Goal: Task Accomplishment & Management: Manage account settings

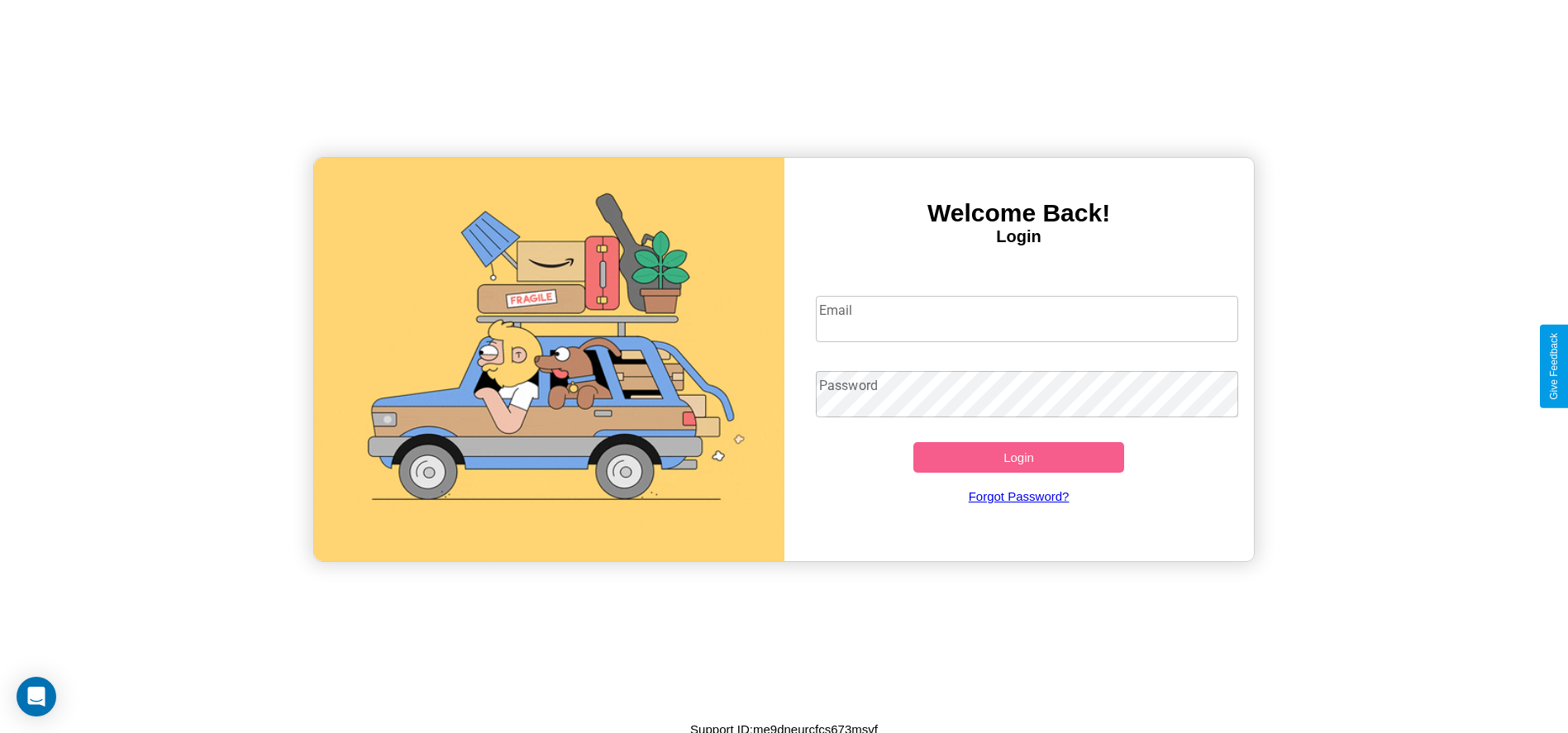
click at [1027, 318] on input "Email" at bounding box center [1027, 318] width 422 height 46
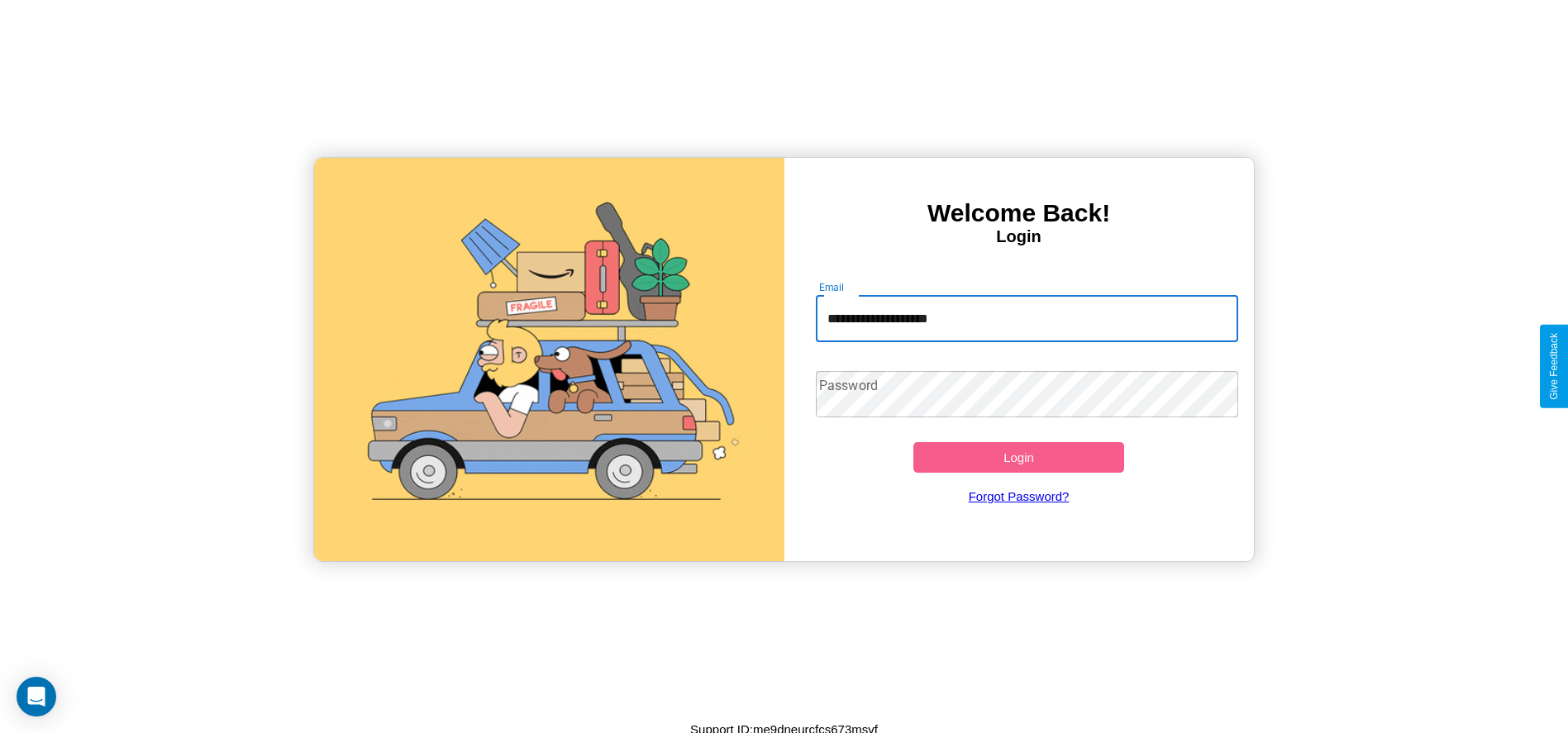
type input "**********"
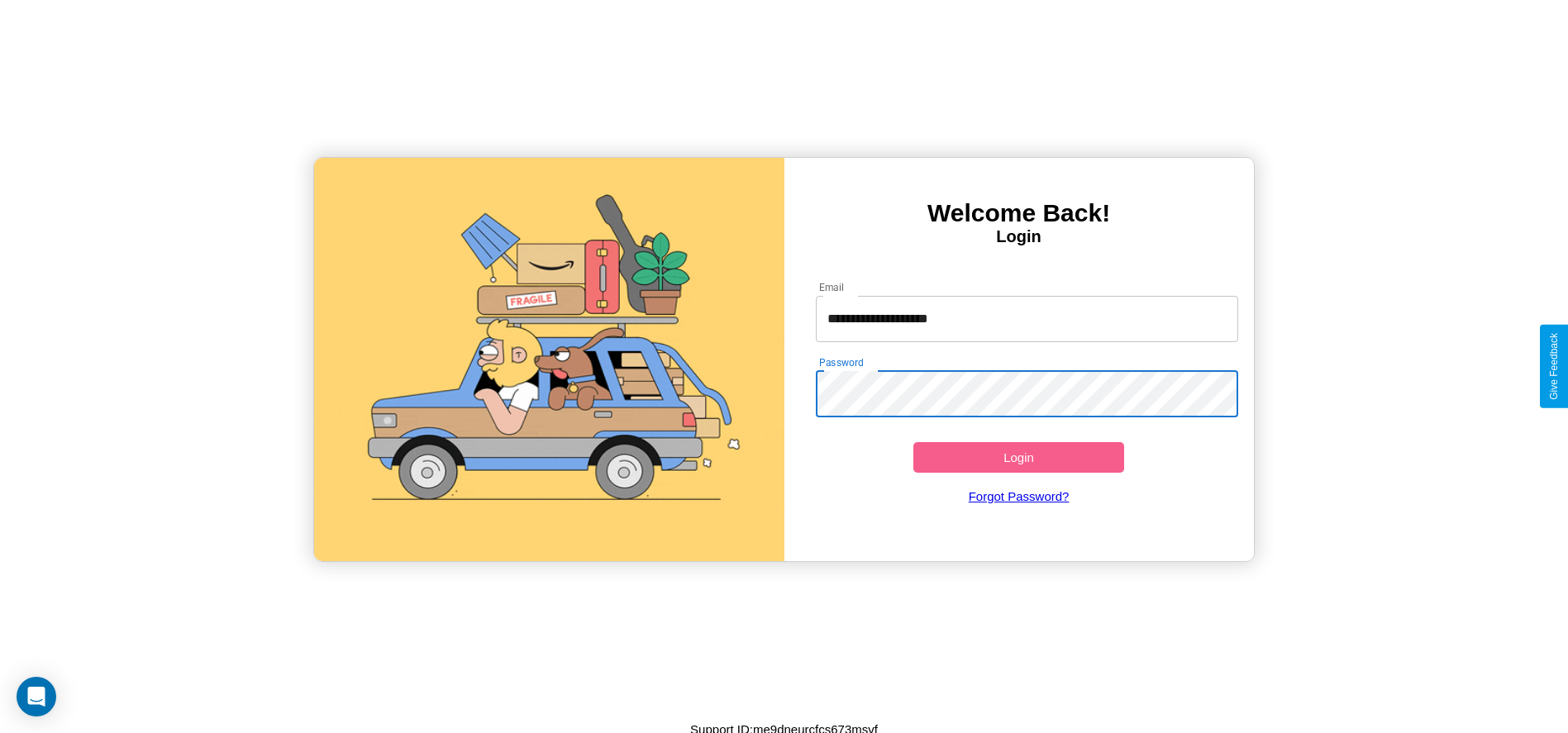
click at [1018, 457] on button "Login" at bounding box center [1019, 458] width 212 height 30
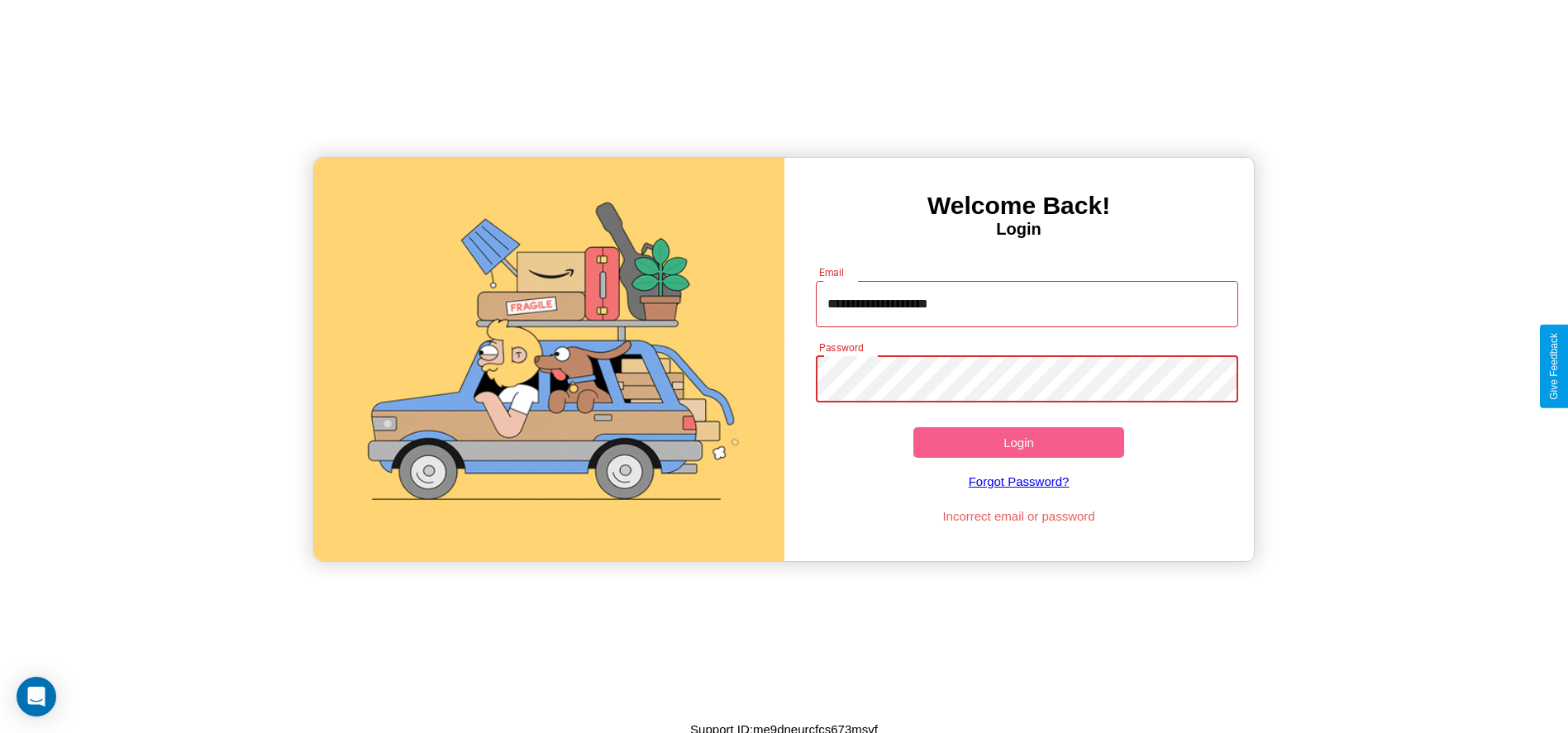
click at [1018, 443] on button "Login" at bounding box center [1019, 443] width 212 height 30
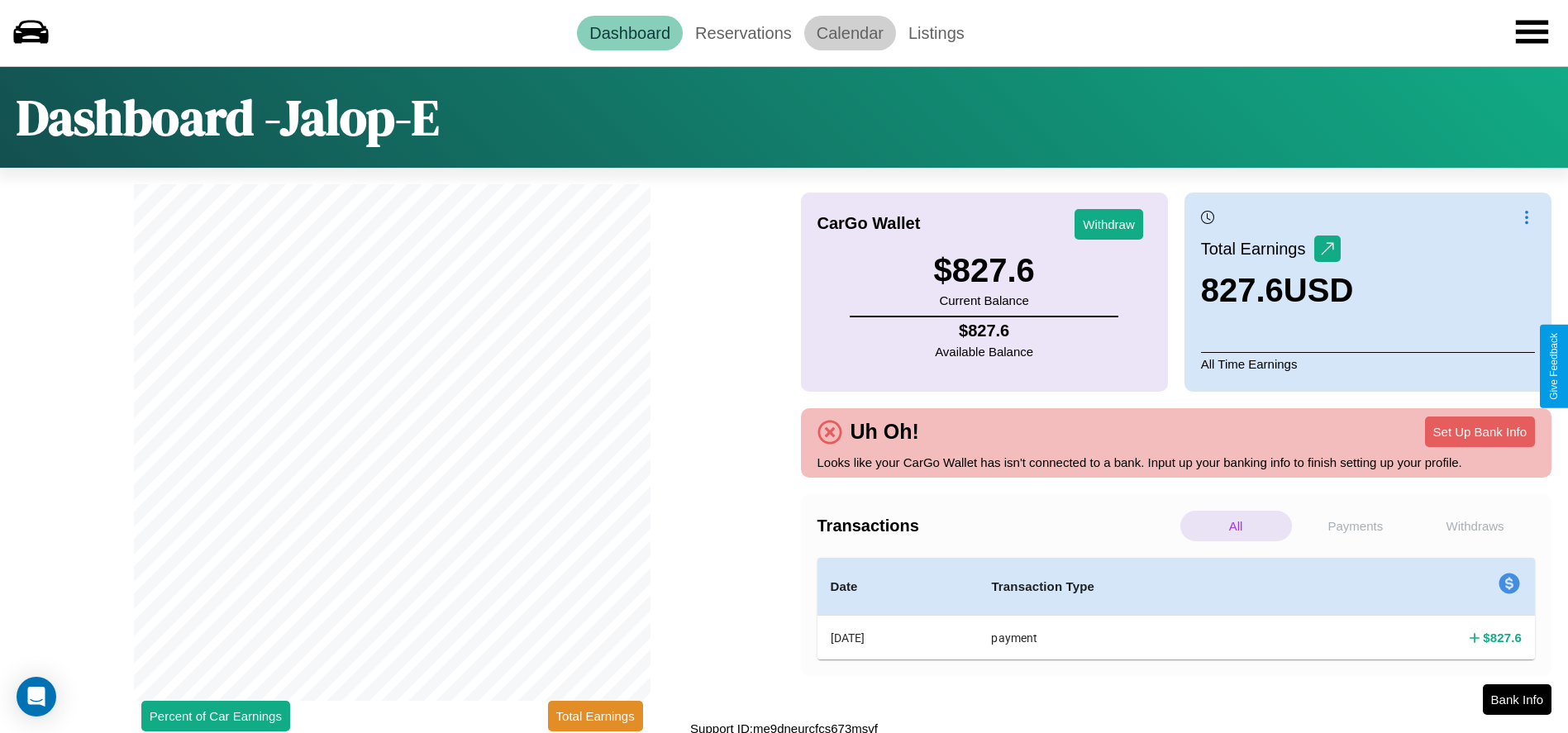
click at [849, 32] on link "Calendar" at bounding box center [849, 33] width 92 height 35
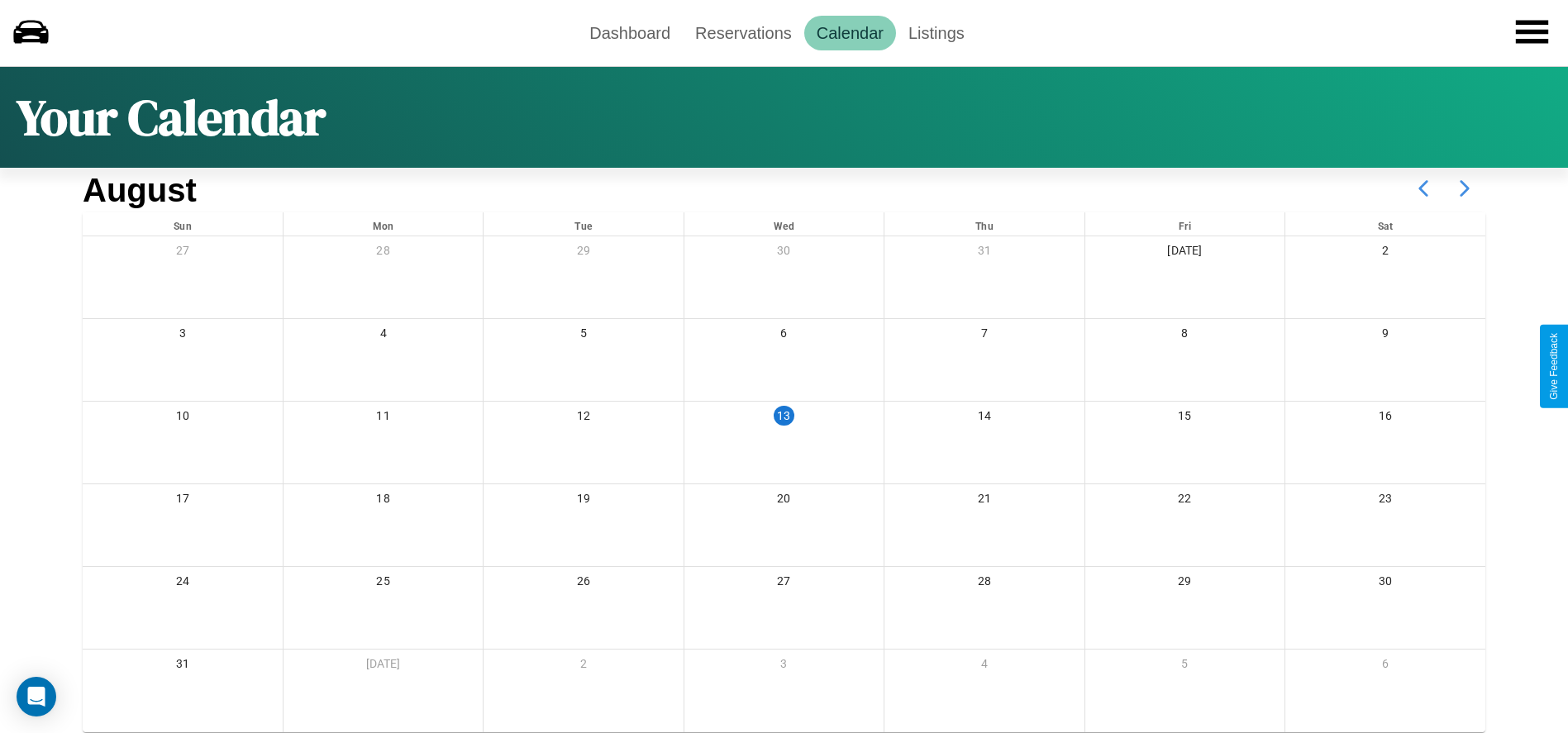
click at [1464, 188] on icon at bounding box center [1464, 188] width 41 height 41
click at [743, 32] on link "Reservations" at bounding box center [743, 33] width 122 height 35
